Goal: Task Accomplishment & Management: Complete application form

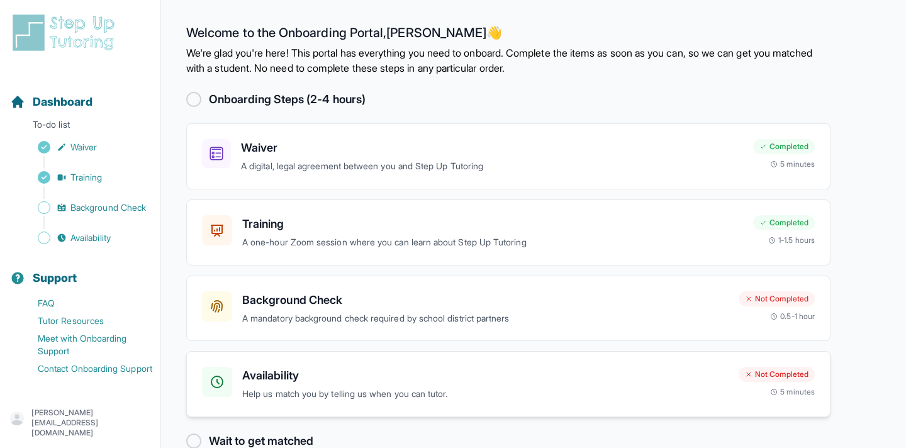
click at [276, 383] on h3 "Availability" at bounding box center [485, 376] width 486 height 18
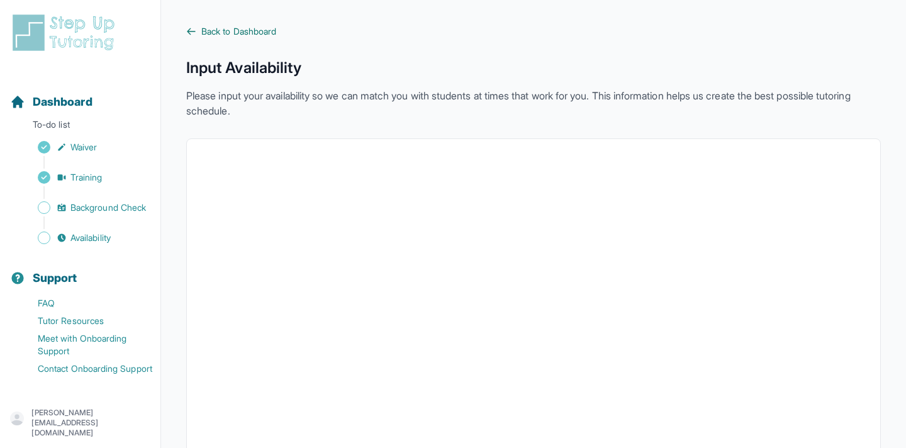
click at [252, 33] on span "Back to Dashboard" at bounding box center [238, 31] width 75 height 13
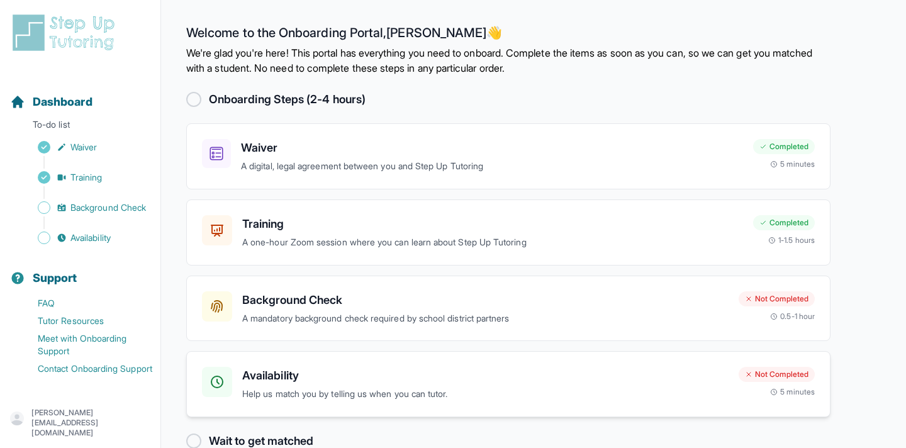
click at [230, 397] on div "Availability Help us match you by telling us when you can tutor." at bounding box center [465, 384] width 527 height 35
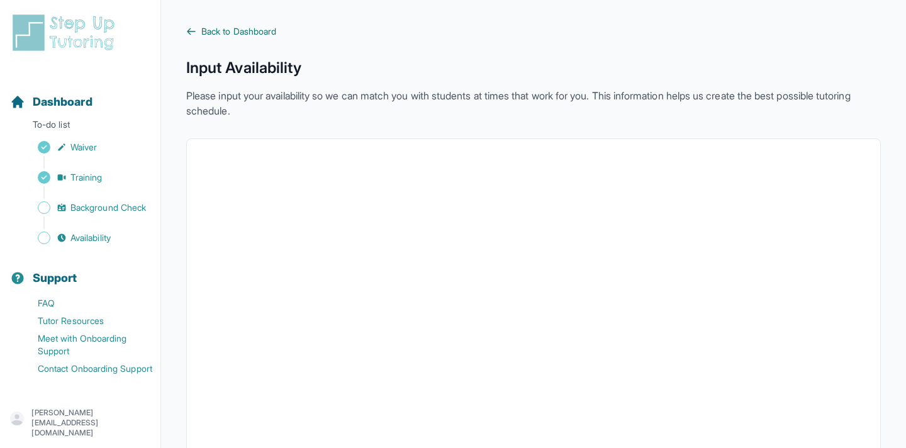
click at [276, 29] on span "Back to Dashboard" at bounding box center [238, 31] width 75 height 13
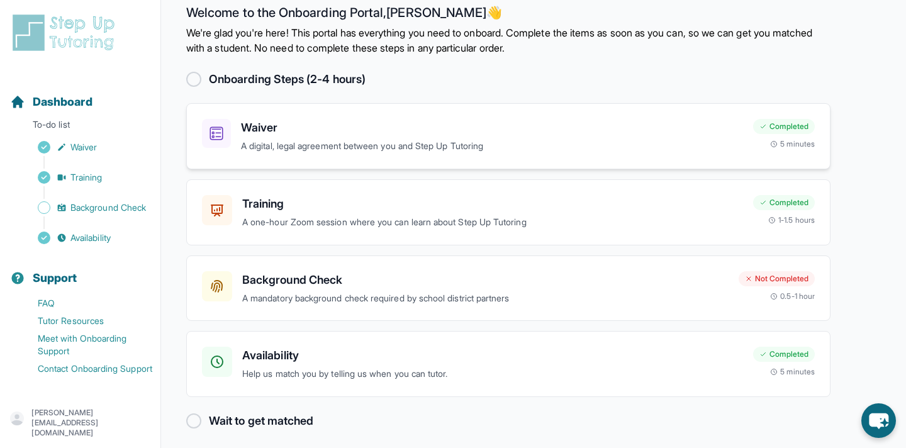
scroll to position [27, 0]
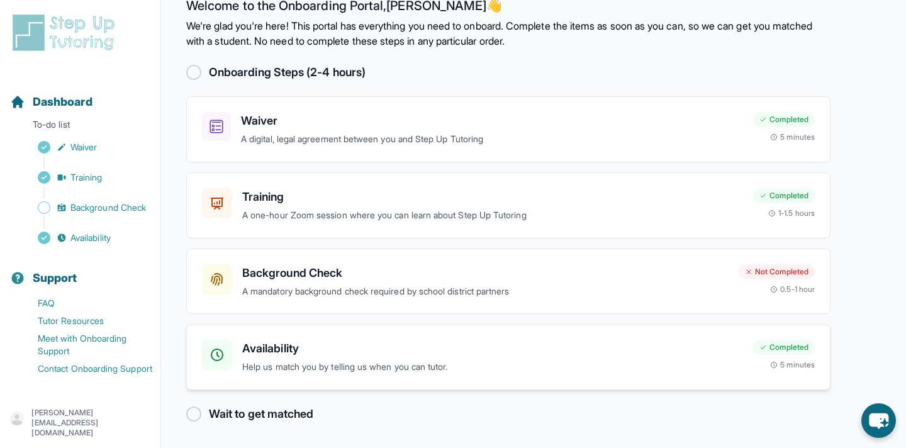
click at [272, 362] on p "Help us match you by telling us when you can tutor." at bounding box center [492, 367] width 501 height 14
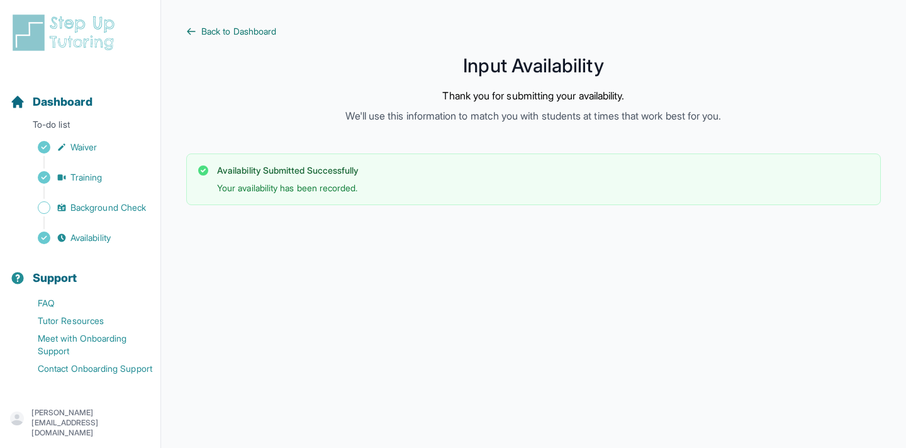
click at [273, 29] on span "Back to Dashboard" at bounding box center [238, 31] width 75 height 13
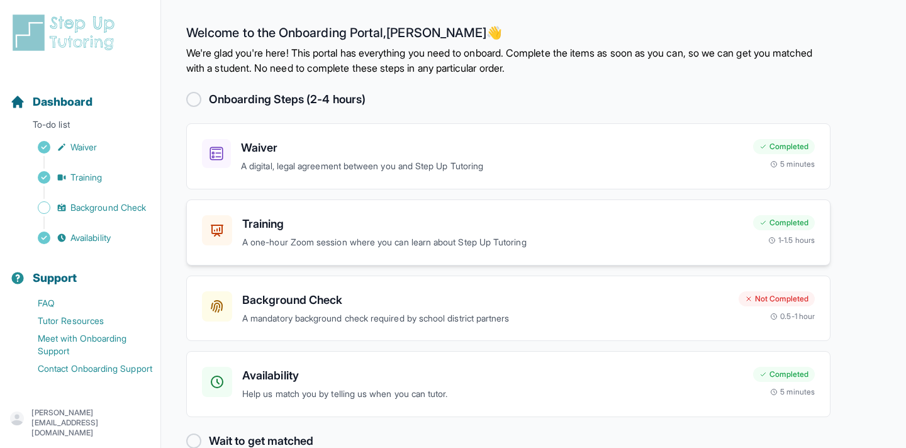
click at [310, 235] on p "A one-hour Zoom session where you can learn about Step Up Tutoring" at bounding box center [492, 242] width 501 height 14
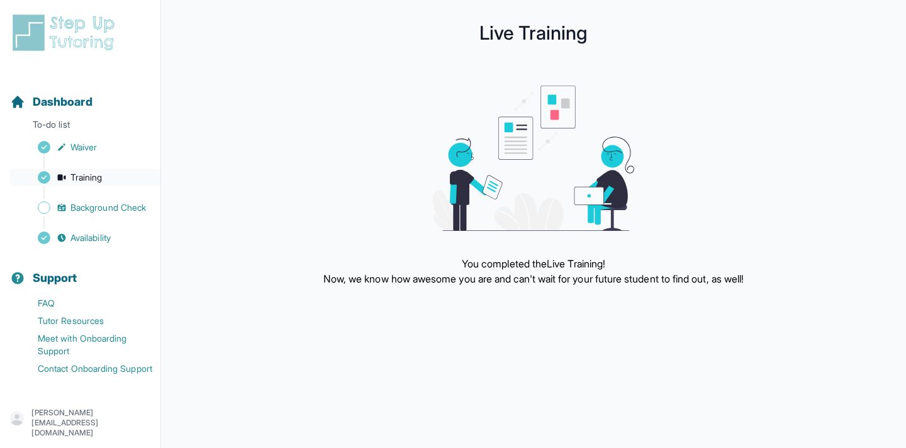
click at [86, 174] on span "Training" at bounding box center [86, 177] width 32 height 13
click at [75, 184] on link "Training" at bounding box center [85, 178] width 150 height 18
click at [79, 103] on span "Dashboard" at bounding box center [63, 102] width 60 height 18
